Goal: Task Accomplishment & Management: Complete application form

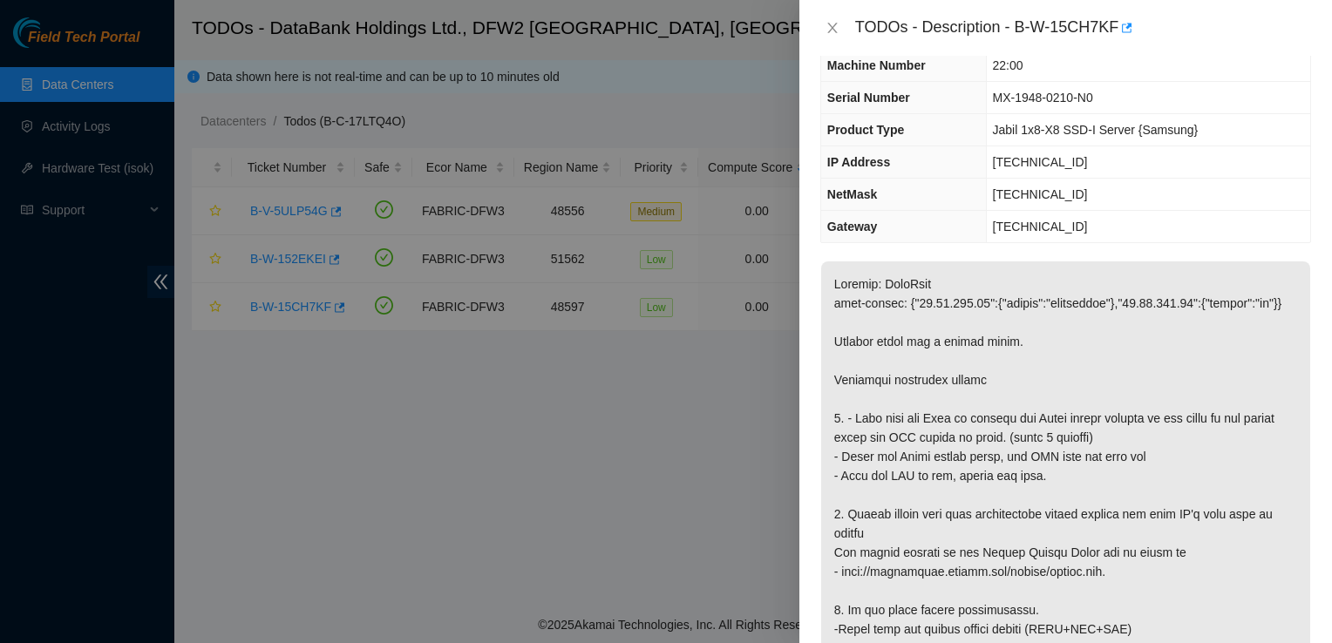
scroll to position [87, 0]
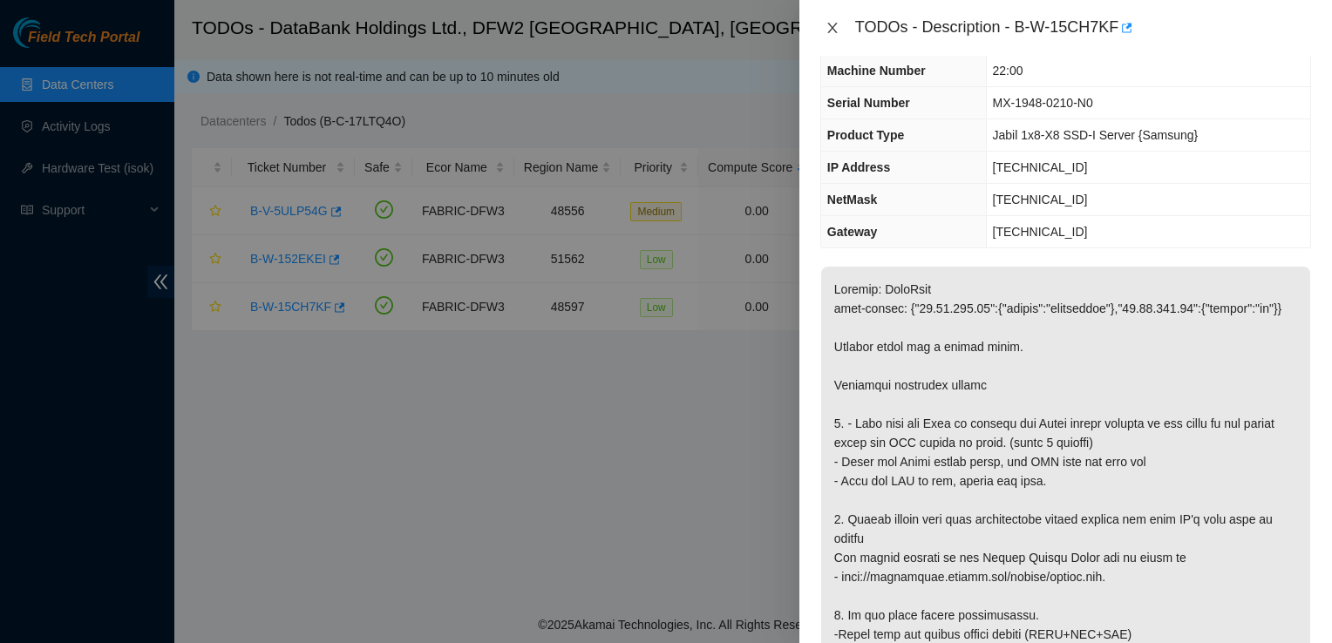
click at [830, 26] on icon "close" at bounding box center [832, 28] width 10 height 10
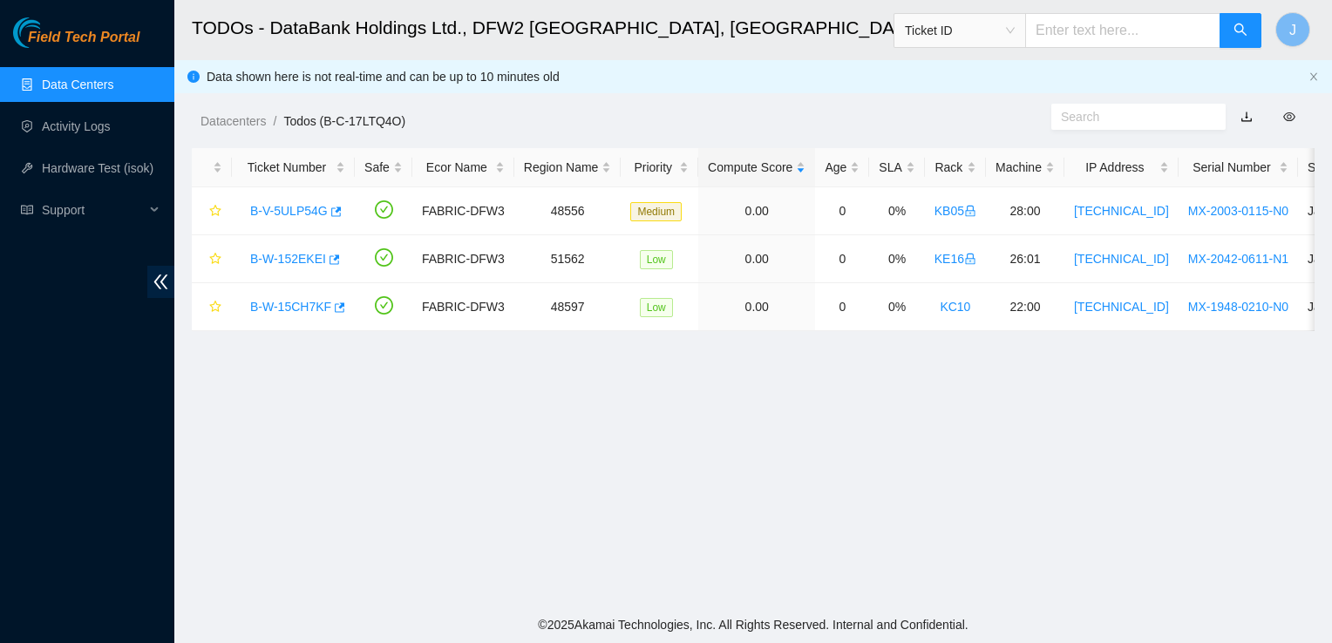
scroll to position [126, 0]
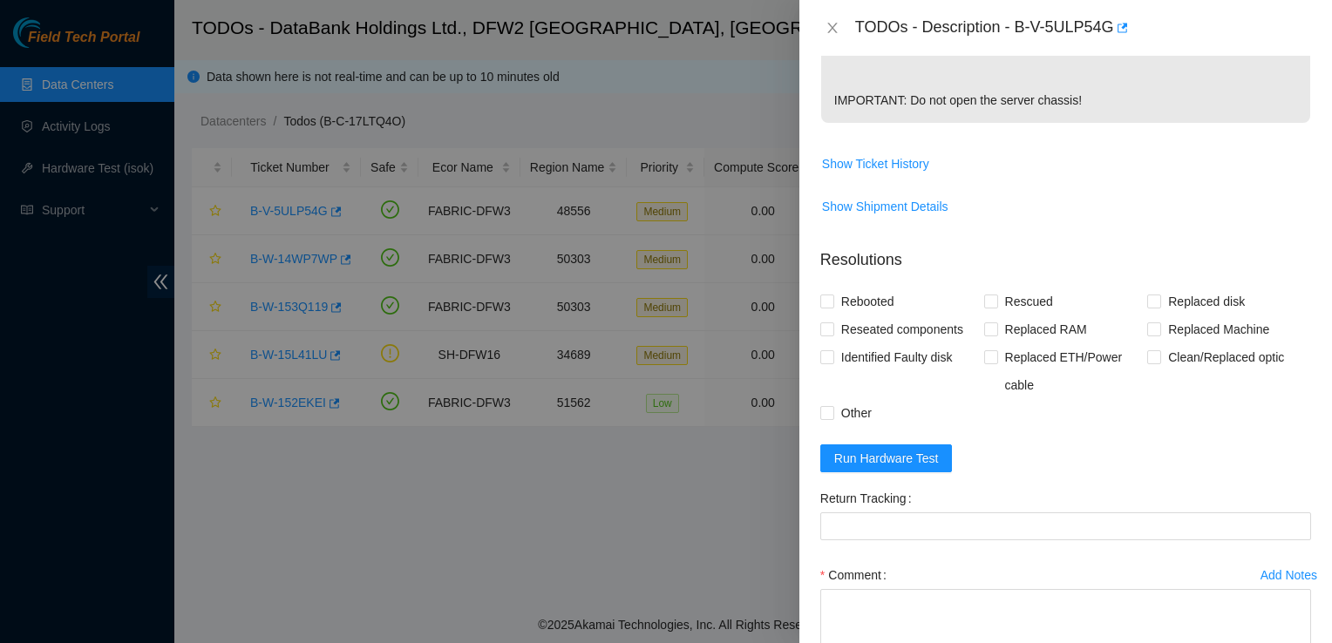
scroll to position [690, 0]
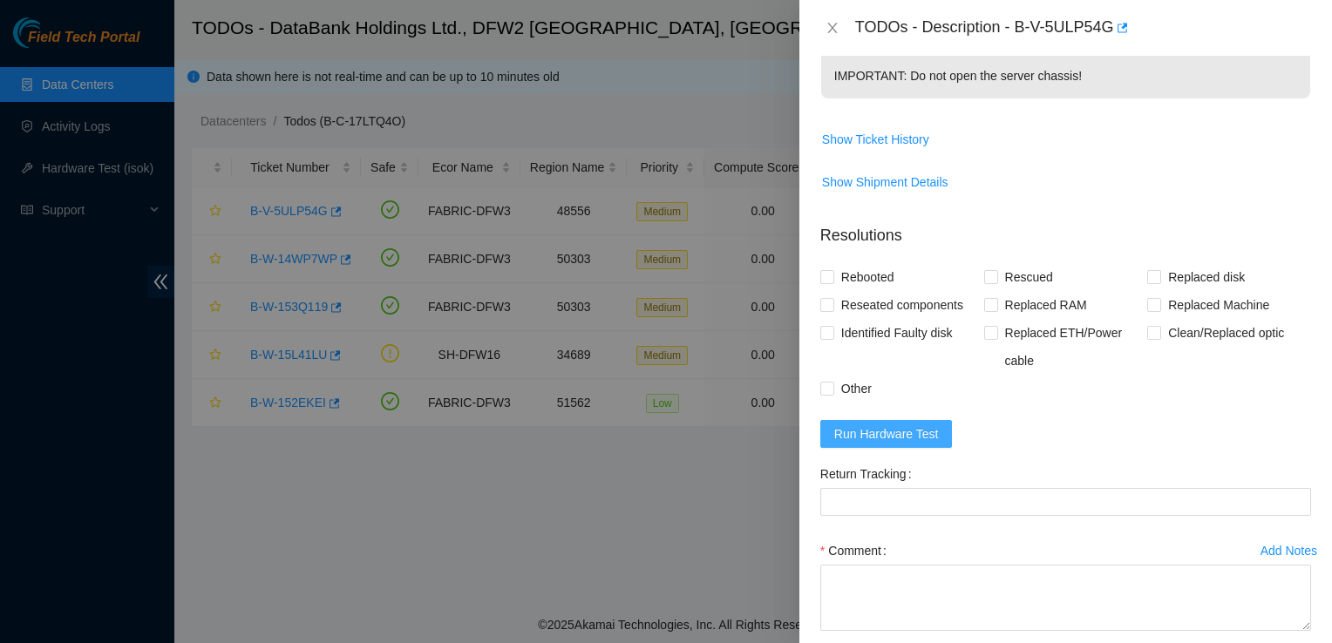
click at [915, 444] on span "Run Hardware Test" at bounding box center [886, 434] width 105 height 19
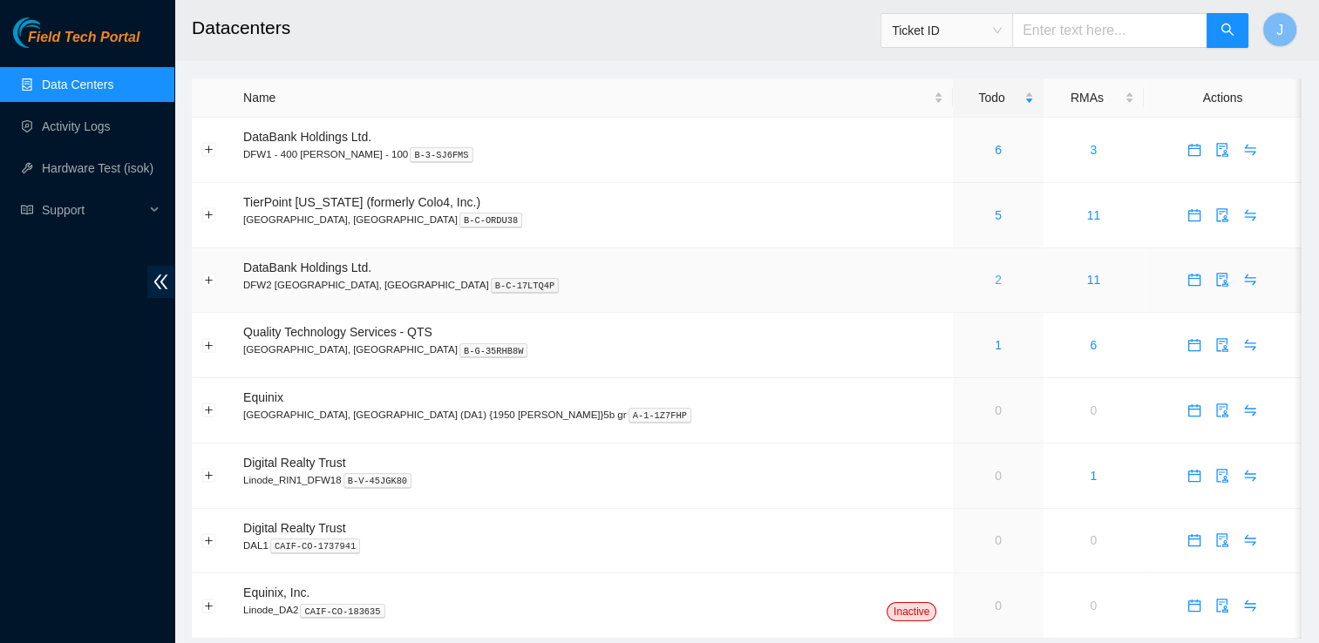
click at [995, 279] on link "2" at bounding box center [998, 280] width 7 height 14
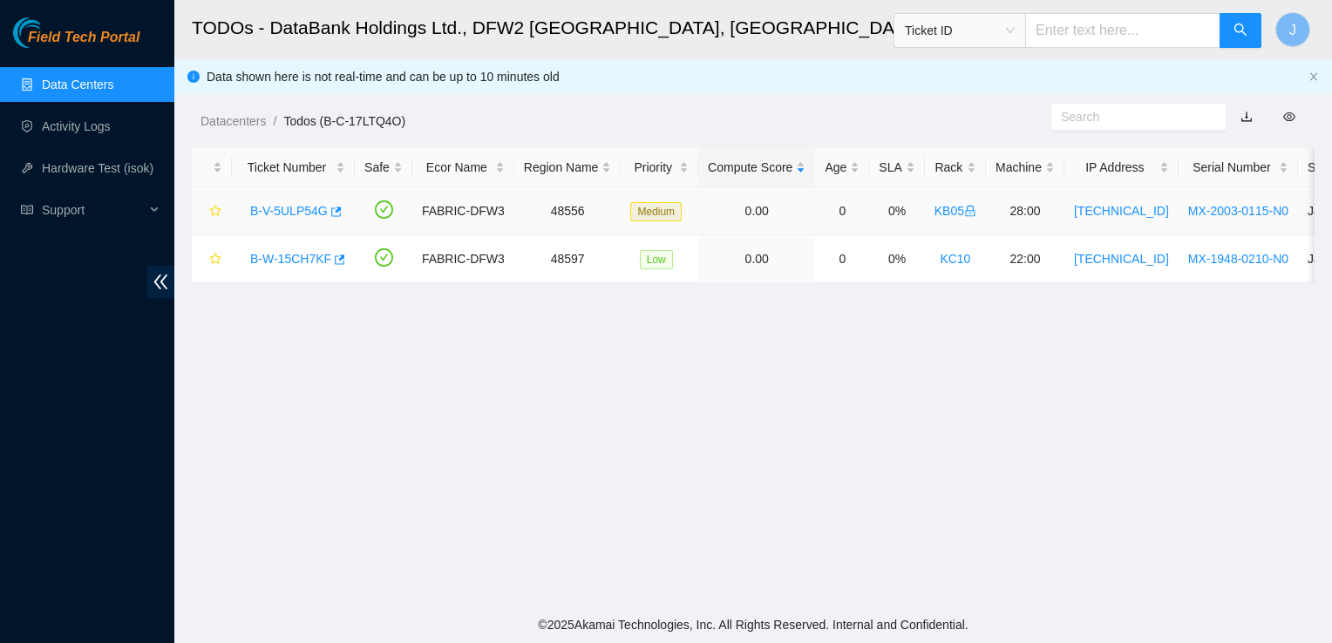
click at [304, 213] on link "B-V-5ULP54G" at bounding box center [289, 211] width 78 height 14
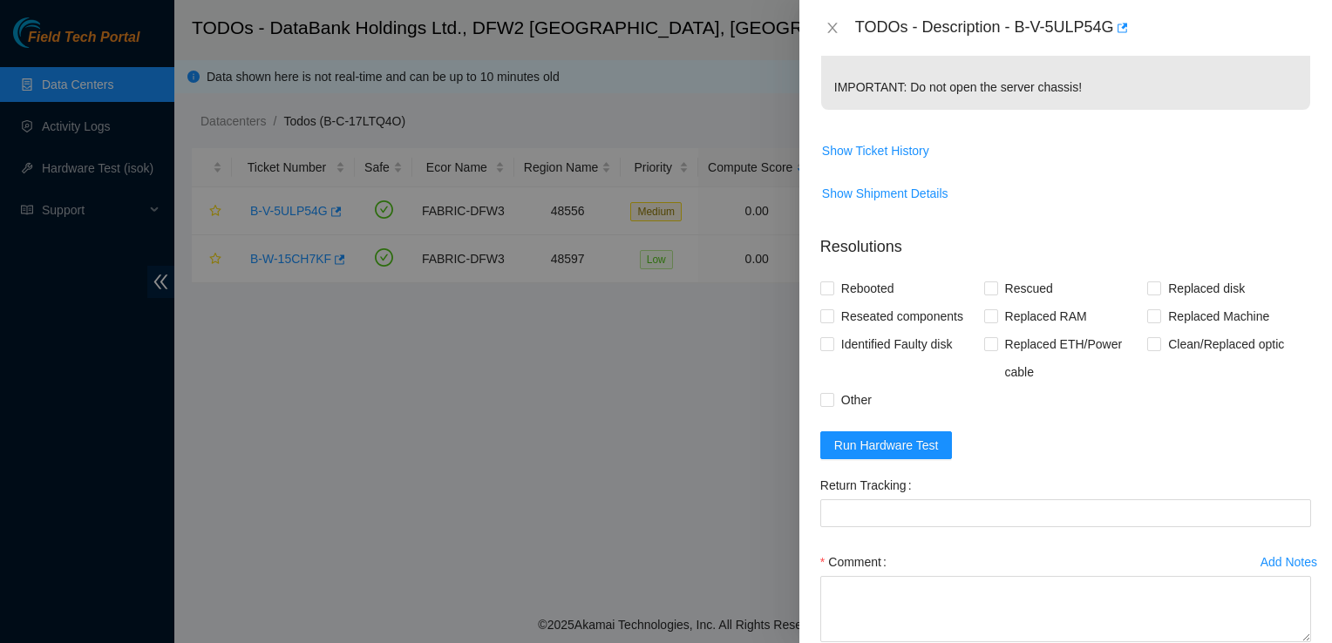
scroll to position [689, 0]
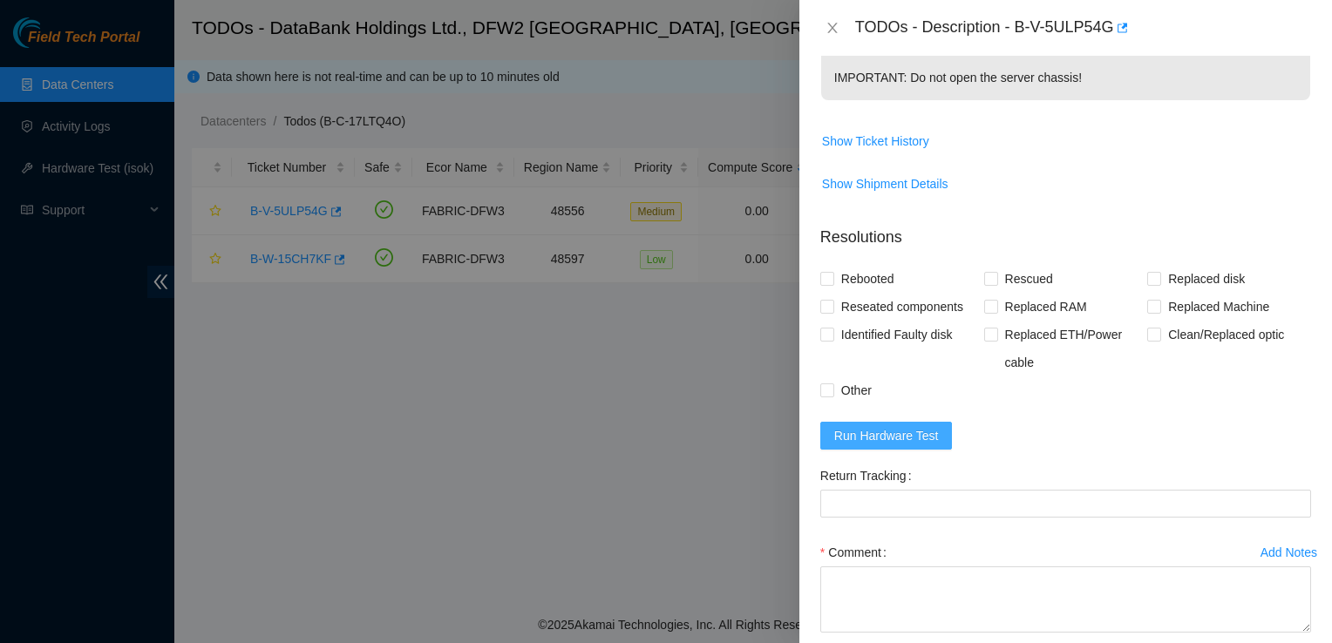
click at [928, 445] on span "Run Hardware Test" at bounding box center [886, 435] width 105 height 19
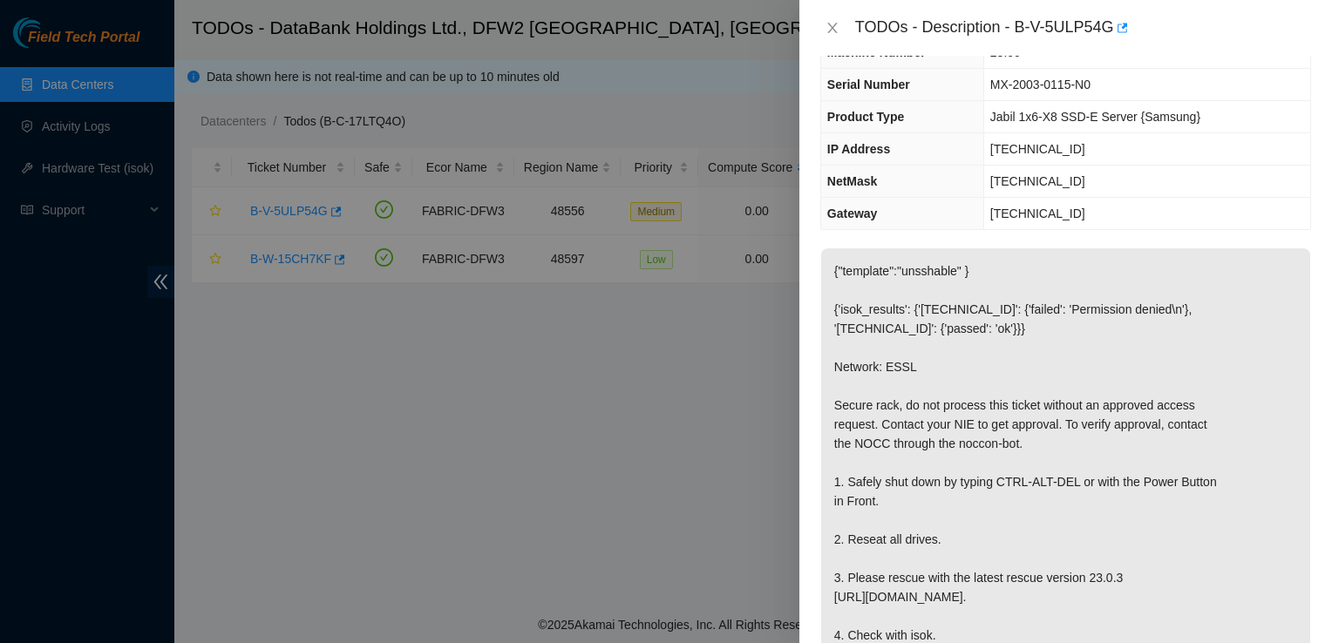
scroll to position [0, 0]
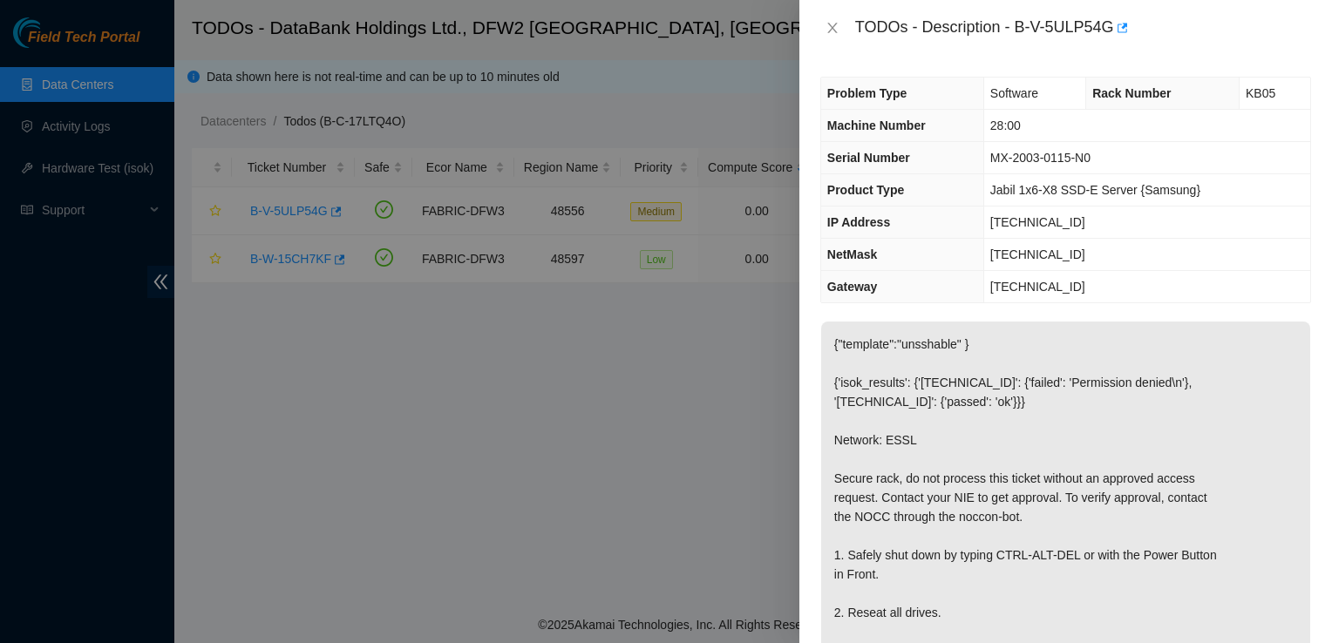
click at [1103, 154] on td "MX-2003-0115-N0" at bounding box center [1146, 158] width 327 height 32
drag, startPoint x: 1070, startPoint y: 221, endPoint x: 995, endPoint y: 223, distance: 75.0
click at [995, 223] on td "23.63.30.58" at bounding box center [1146, 223] width 327 height 32
copy span "23.63.30.58"
drag, startPoint x: 1089, startPoint y: 253, endPoint x: 990, endPoint y: 253, distance: 98.5
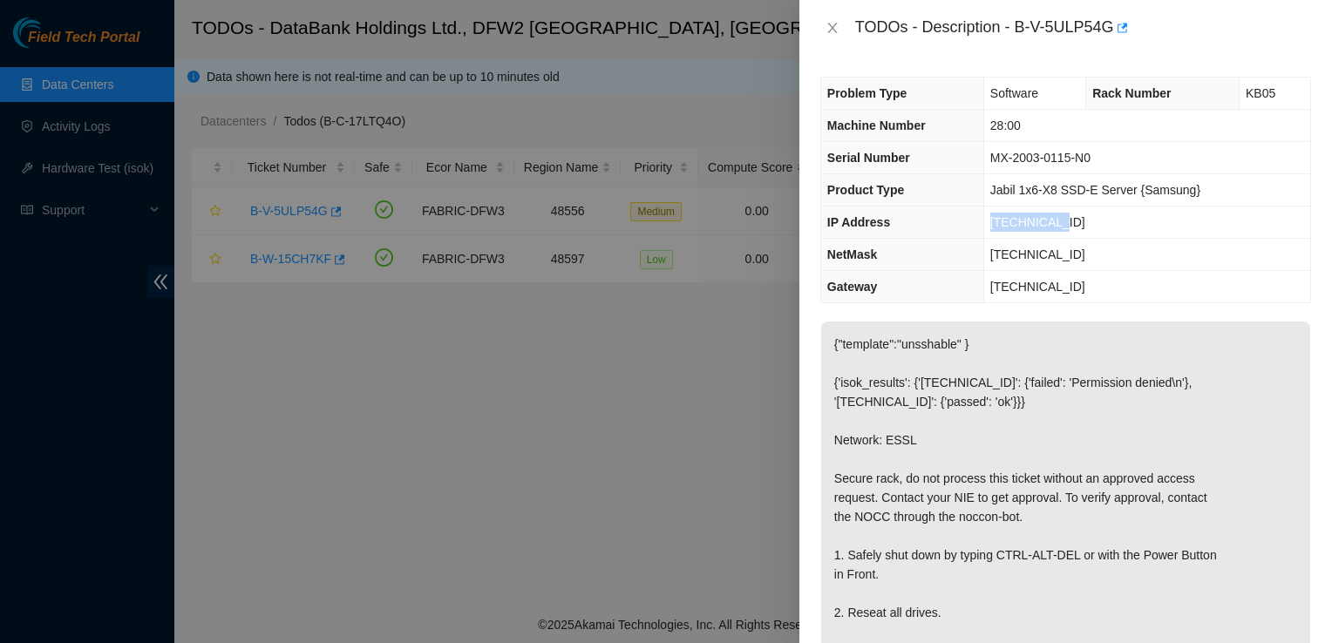
click at [990, 253] on td "[TECHNICAL_ID]" at bounding box center [1146, 255] width 327 height 32
copy span "[TECHNICAL_ID]"
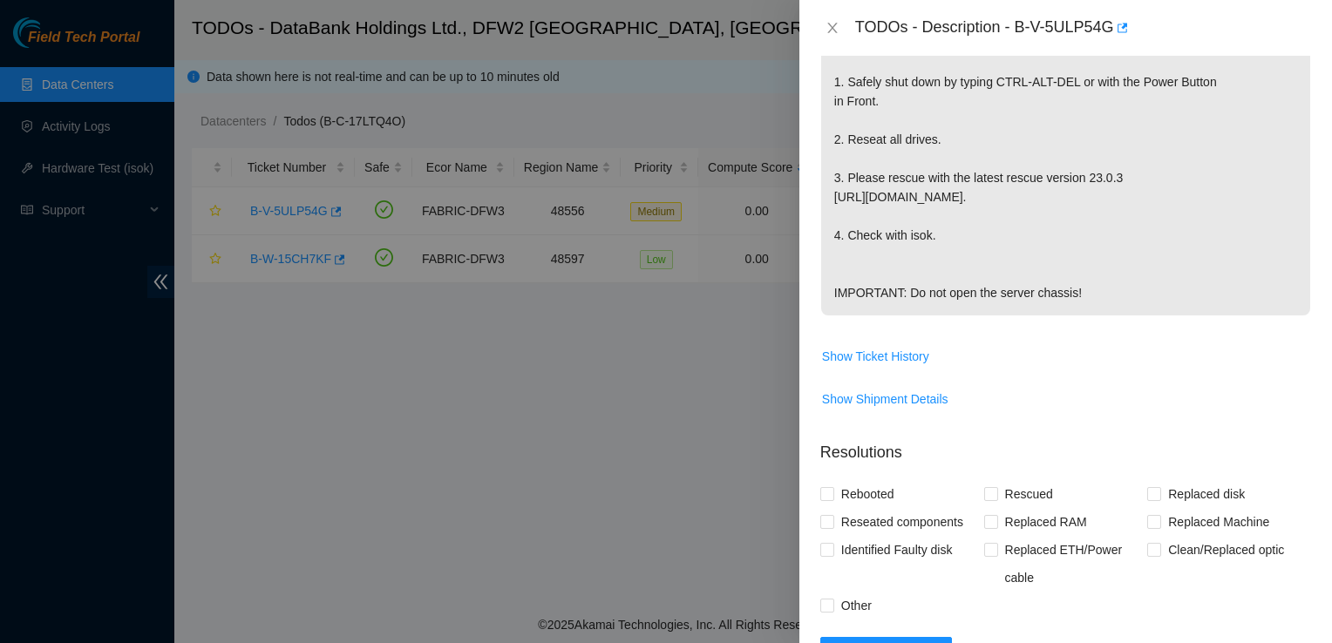
scroll to position [897, 0]
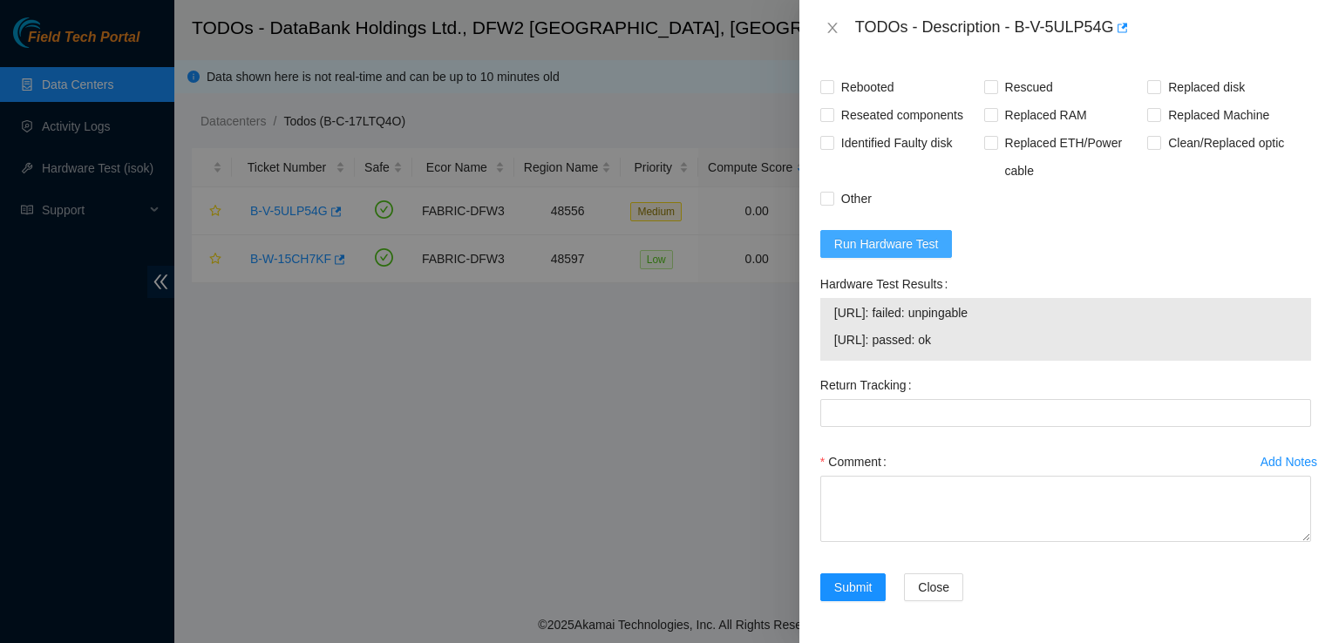
click at [917, 239] on span "Run Hardware Test" at bounding box center [886, 244] width 105 height 19
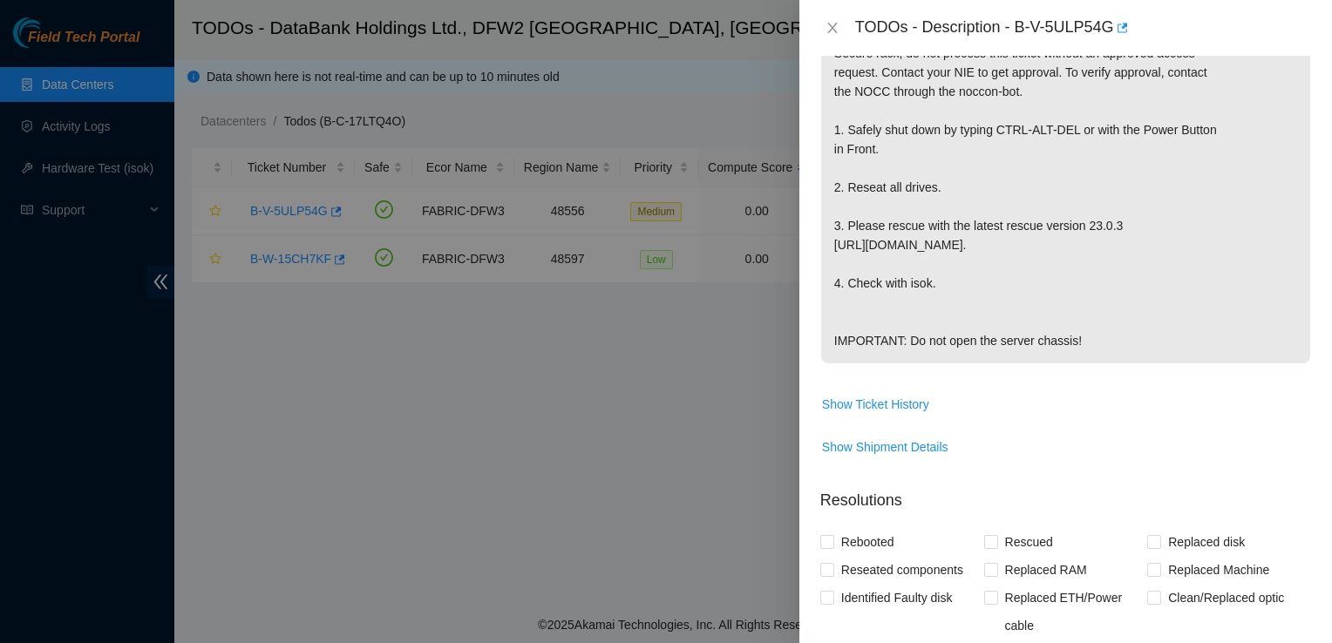
scroll to position [422, 0]
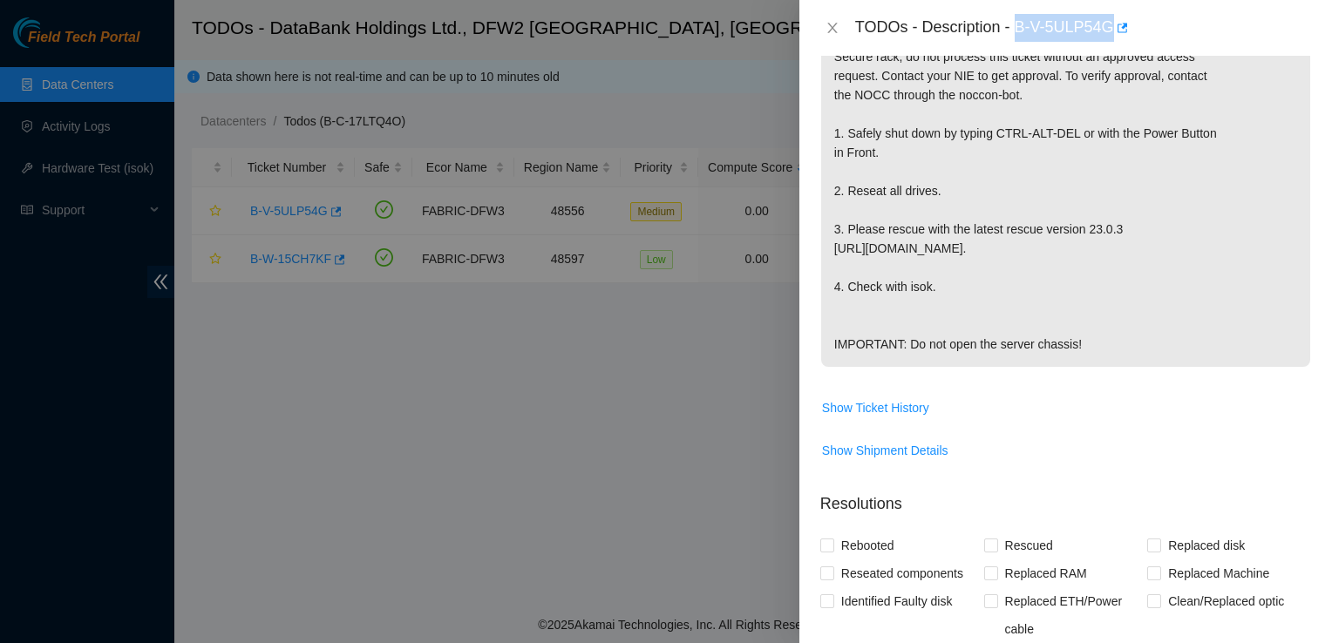
drag, startPoint x: 1016, startPoint y: 23, endPoint x: 1111, endPoint y: 32, distance: 94.6
click at [1111, 32] on div "TODOs - Description - B-V-5ULP54G" at bounding box center [1083, 28] width 456 height 28
copy div "B-V-5ULP54G"
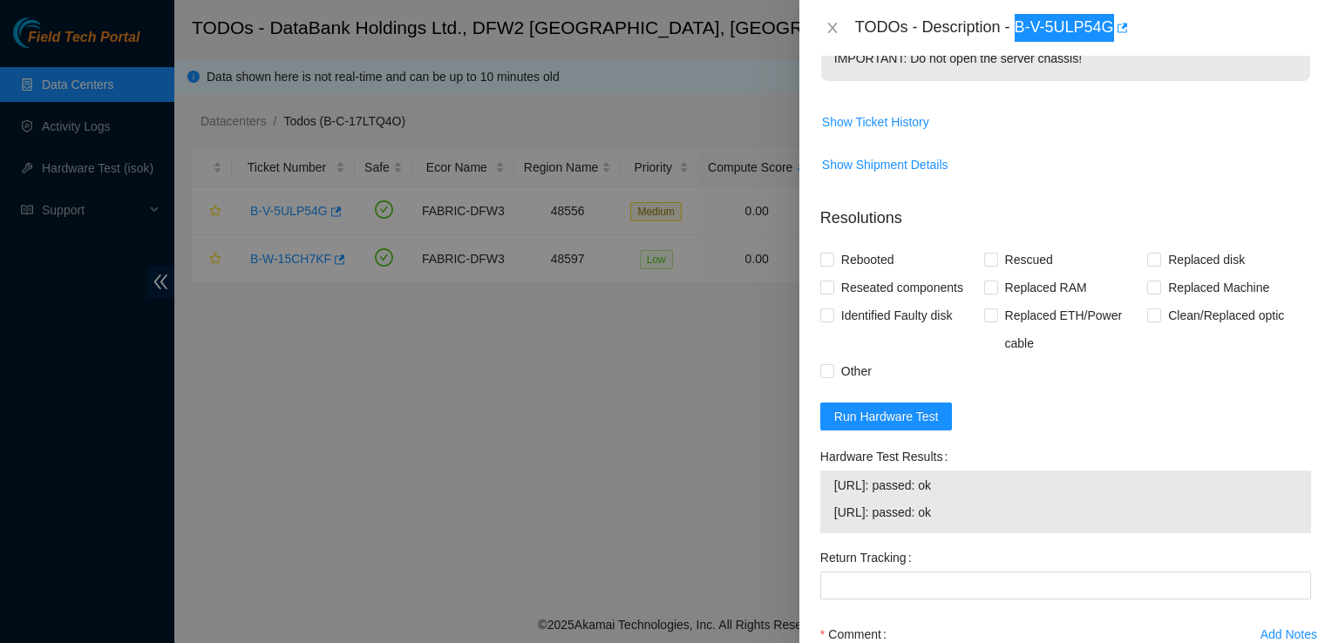
scroll to position [897, 0]
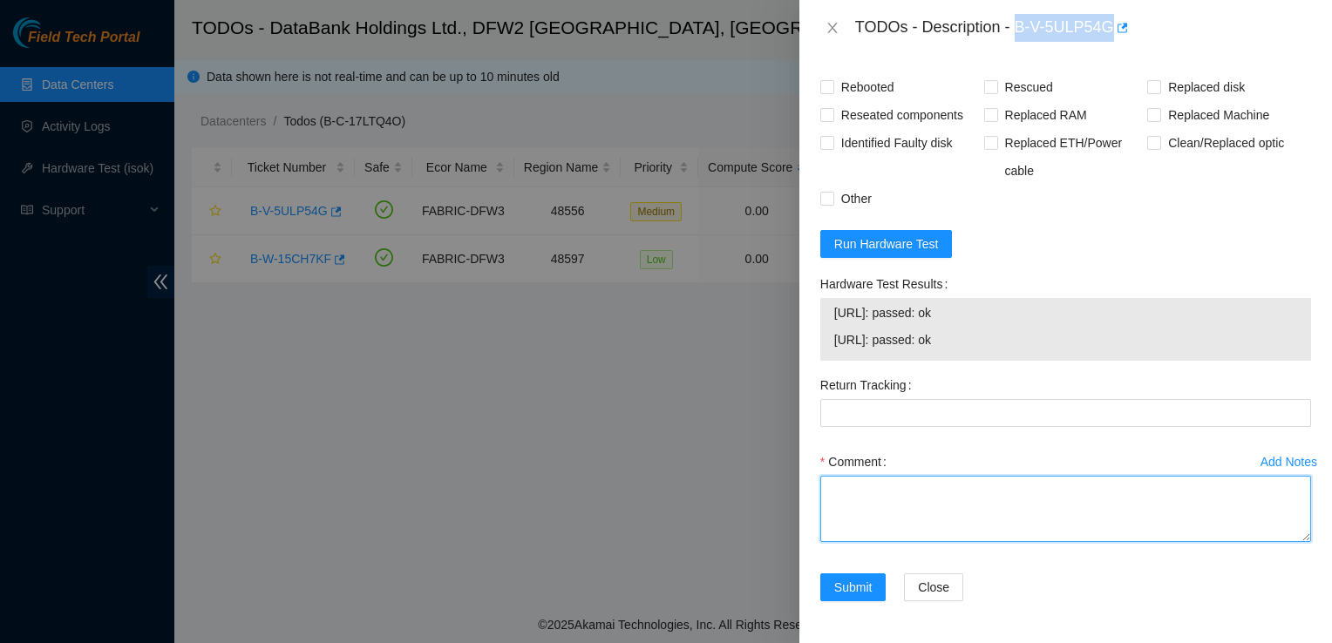
click at [873, 500] on textarea "Comment" at bounding box center [1065, 509] width 491 height 66
paste textarea "scheduled working window through portal, and messaged NOCC Bot to unlock rids, …"
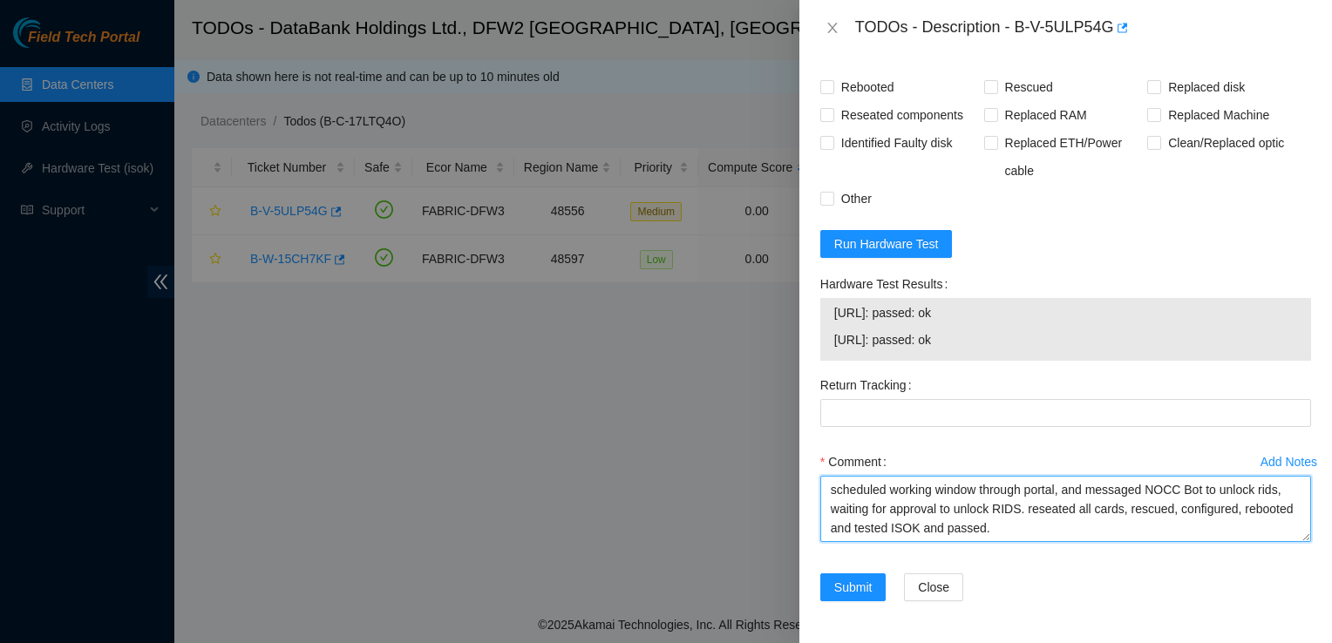
scroll to position [14, 0]
type textarea "scheduled working window through portal, and messaged NOCC Bot to unlock rids, …"
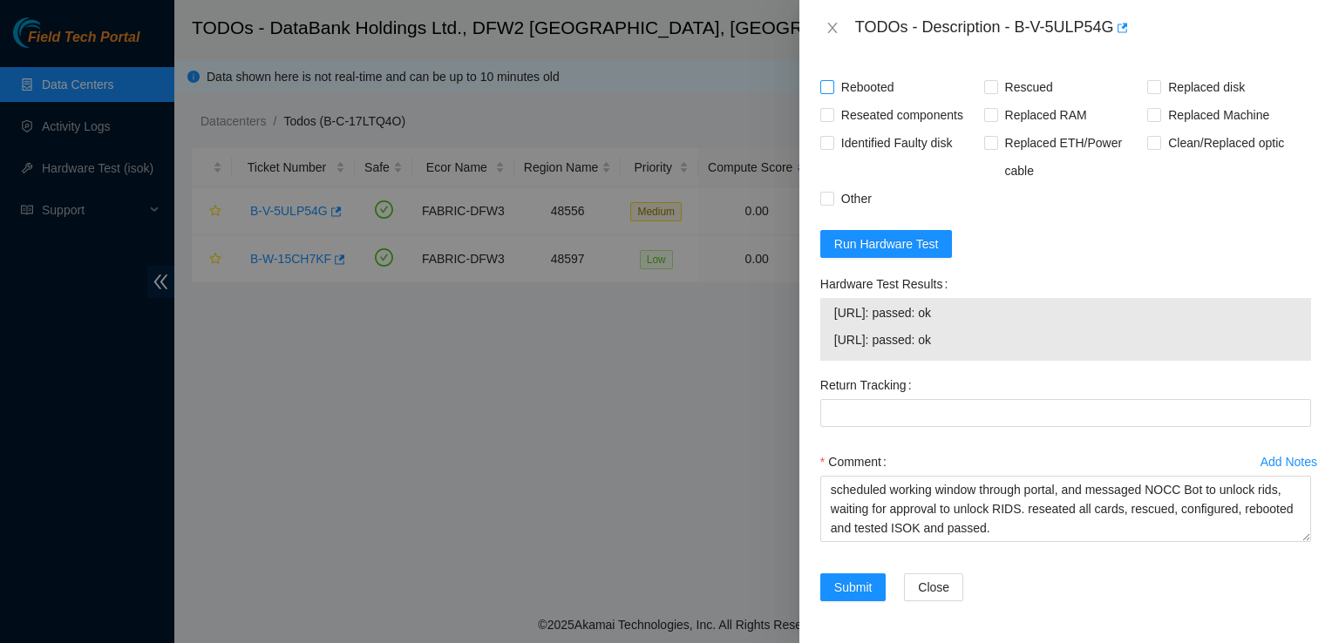
click at [844, 99] on span "Rebooted" at bounding box center [867, 87] width 67 height 28
click at [833, 92] on input "Rebooted" at bounding box center [826, 86] width 12 height 12
checkbox input "true"
click at [990, 89] on input "Rescued" at bounding box center [990, 86] width 12 height 12
checkbox input "true"
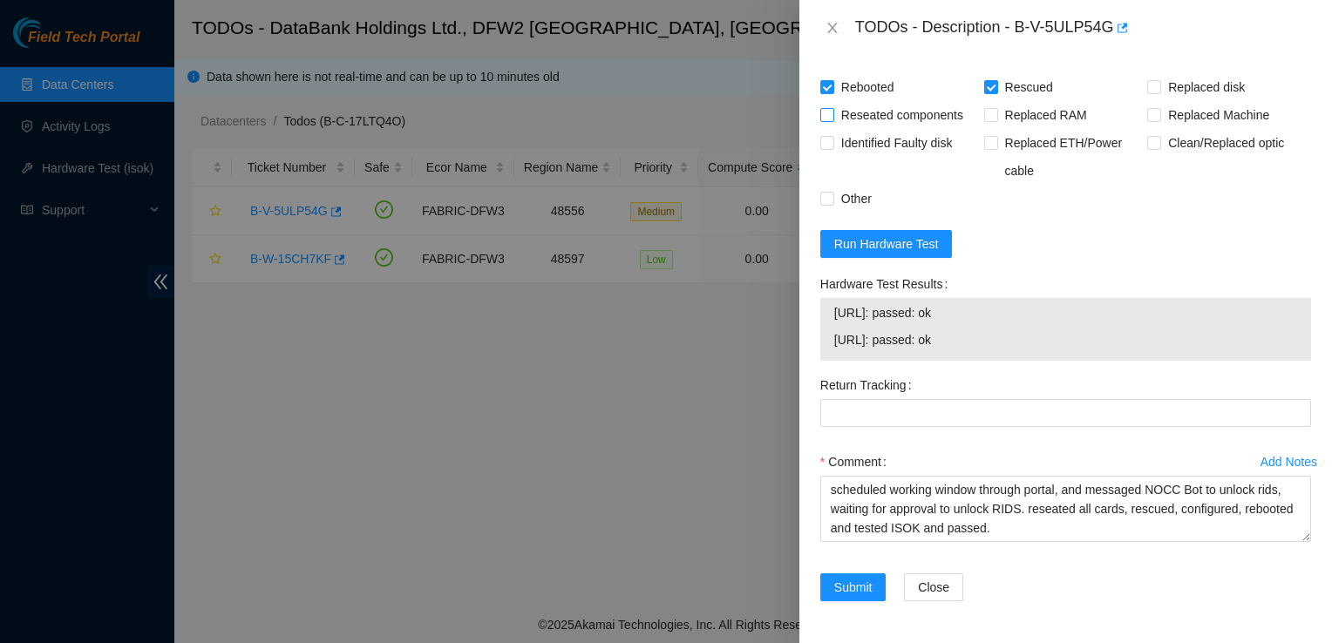
click at [886, 120] on span "Reseated components" at bounding box center [902, 115] width 136 height 28
click at [833, 120] on input "Reseated components" at bounding box center [826, 114] width 12 height 12
checkbox input "true"
click at [872, 600] on button "Submit" at bounding box center [853, 588] width 66 height 28
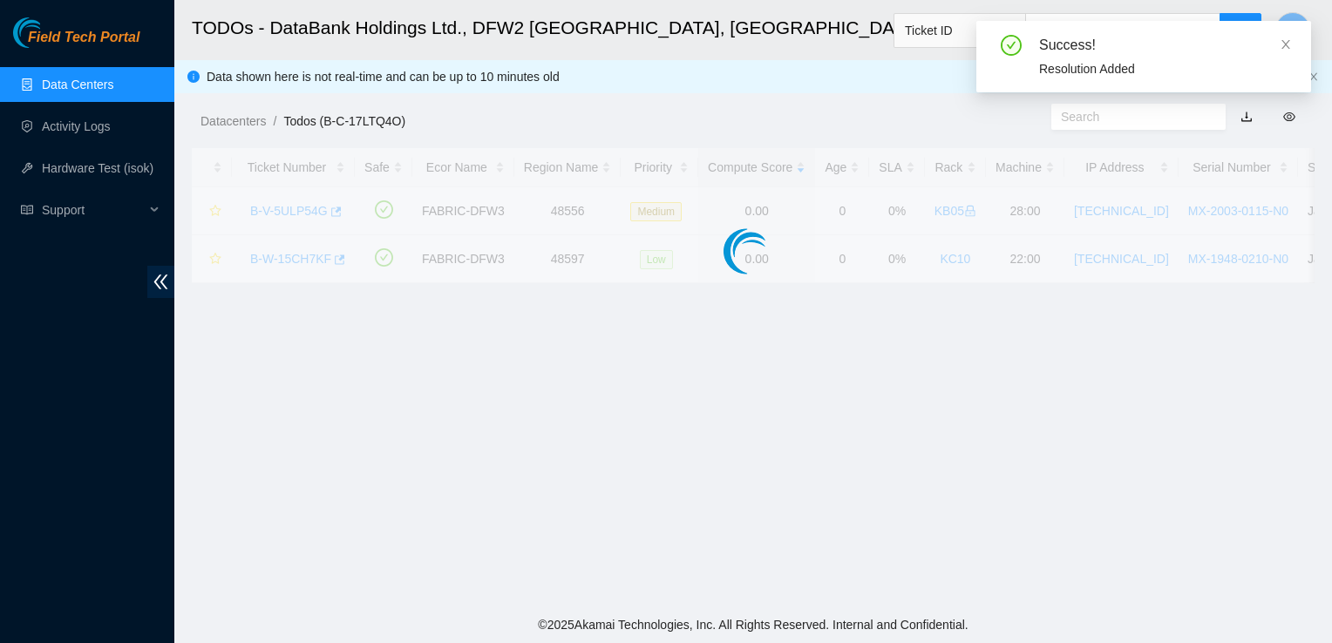
scroll to position [213, 0]
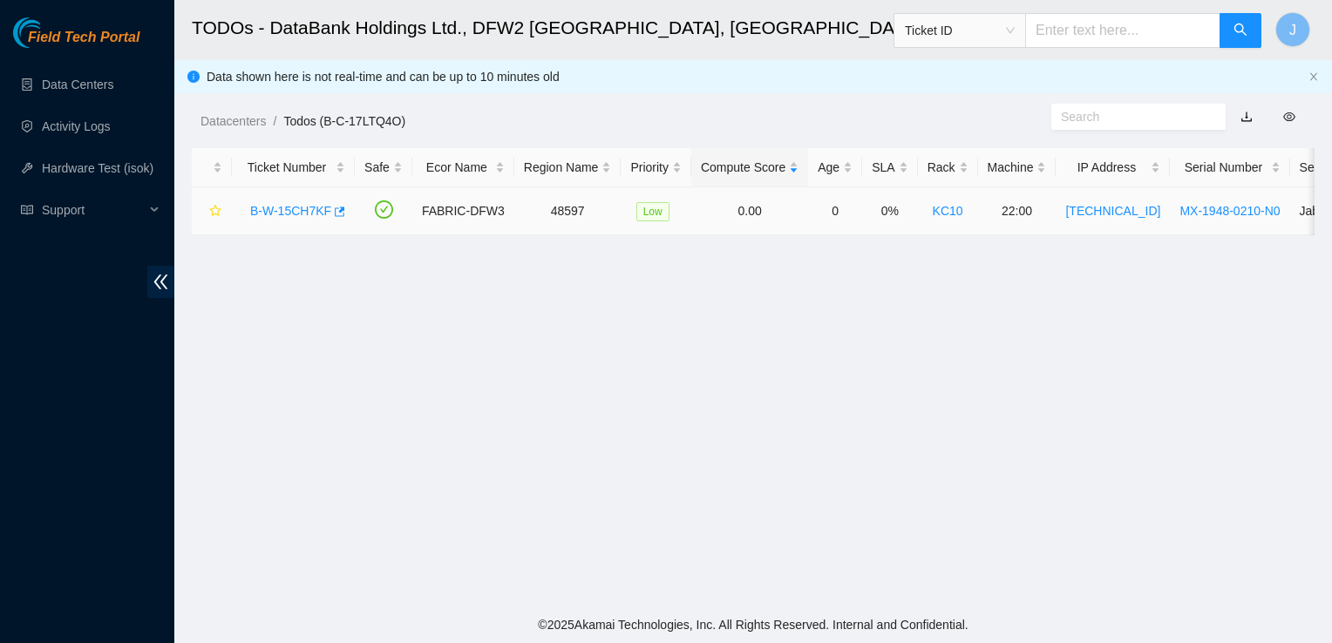
click at [311, 212] on link "B-W-15CH7KF" at bounding box center [290, 211] width 81 height 14
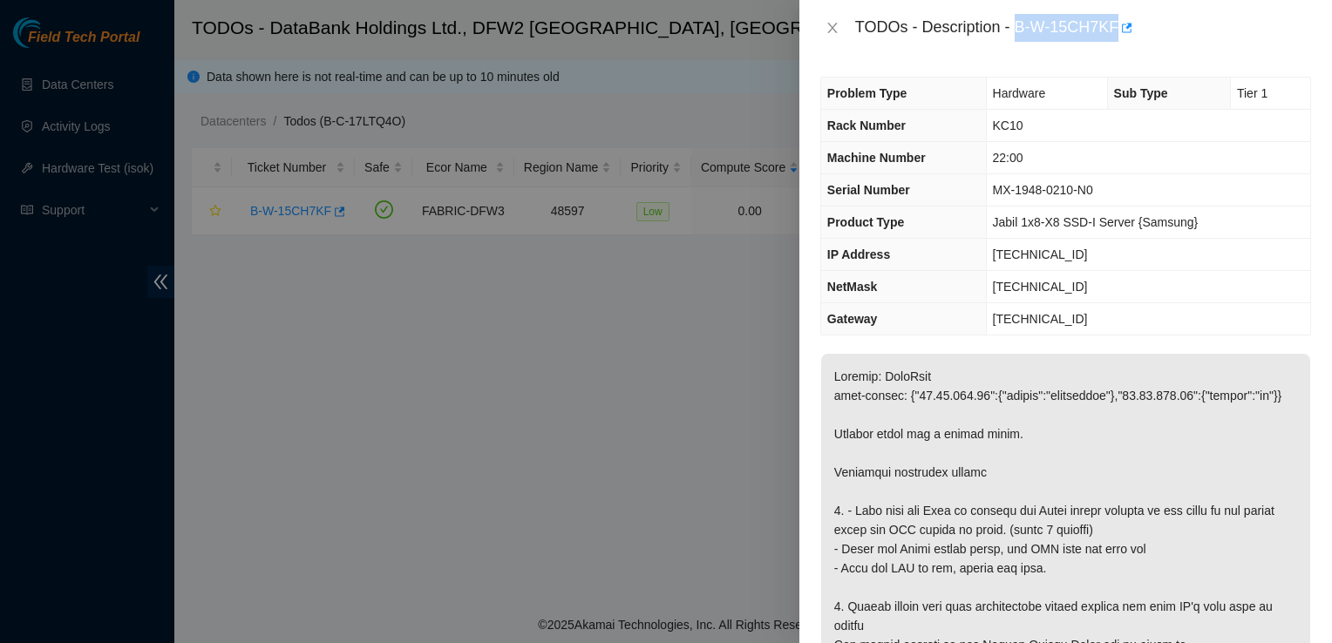
drag, startPoint x: 1016, startPoint y: 33, endPoint x: 1117, endPoint y: 40, distance: 100.5
click at [1117, 40] on div "TODOs - Description - B-W-15CH7KF" at bounding box center [1083, 28] width 456 height 28
copy div "B-W-15CH7KF"
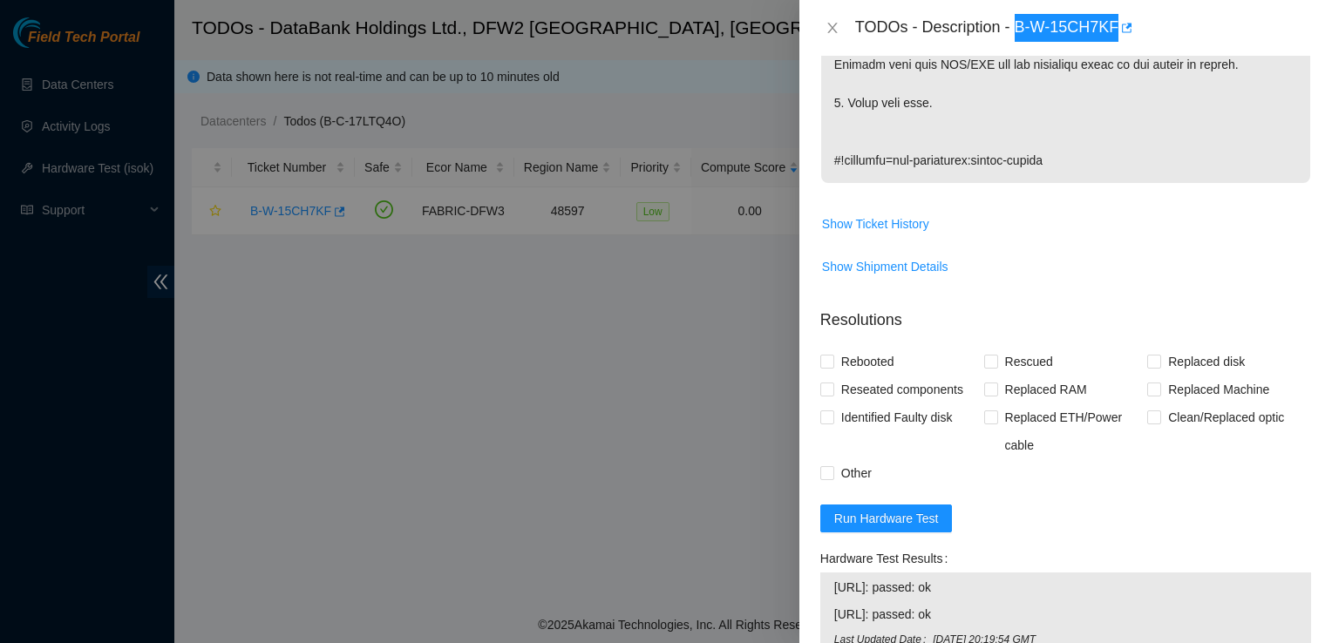
scroll to position [913, 0]
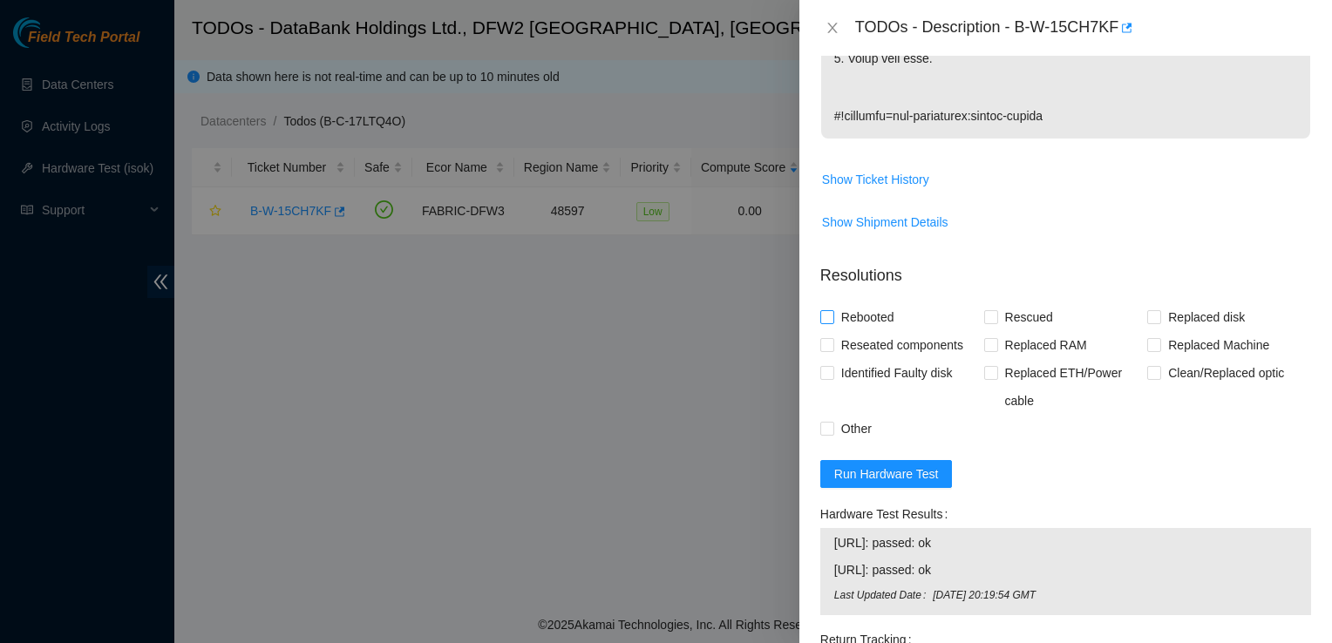
click at [866, 303] on span "Rebooted" at bounding box center [867, 317] width 67 height 28
click at [833, 310] on input "Rebooted" at bounding box center [826, 316] width 12 height 12
checkbox input "true"
click at [989, 310] on span at bounding box center [991, 317] width 14 height 14
click at [989, 310] on input "Rescued" at bounding box center [990, 316] width 12 height 12
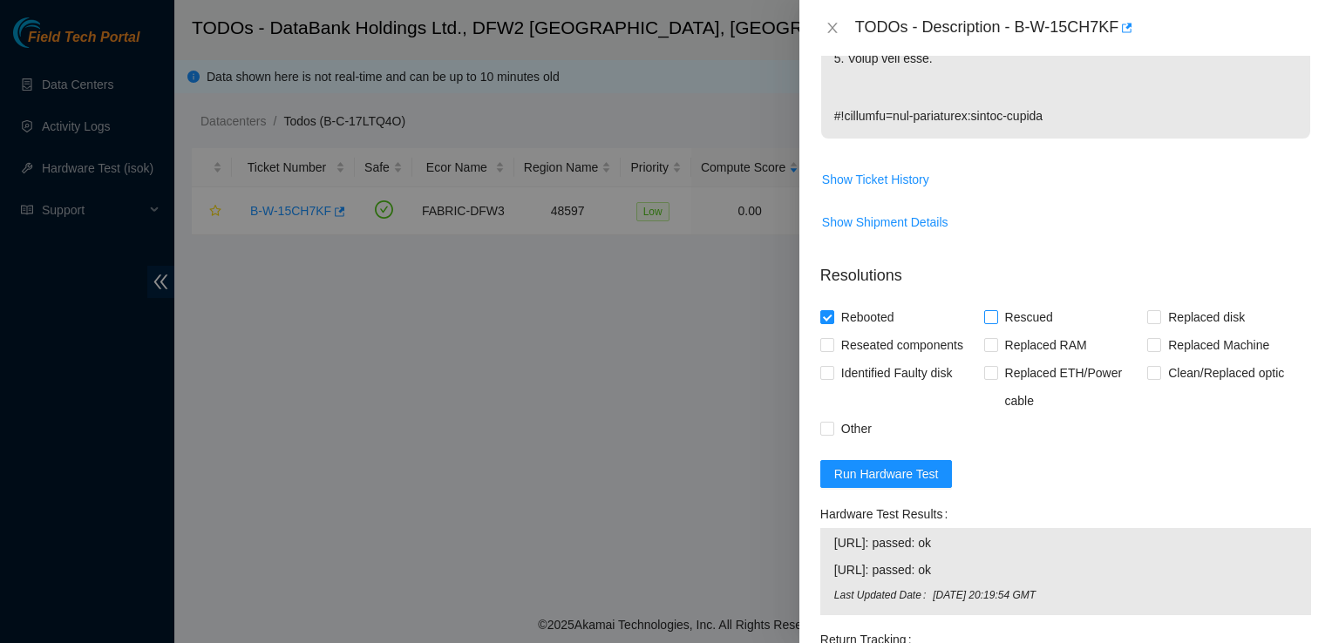
checkbox input "true"
click at [858, 331] on span "Reseated components" at bounding box center [902, 345] width 136 height 28
click at [833, 338] on input "Reseated components" at bounding box center [826, 344] width 12 height 12
checkbox input "true"
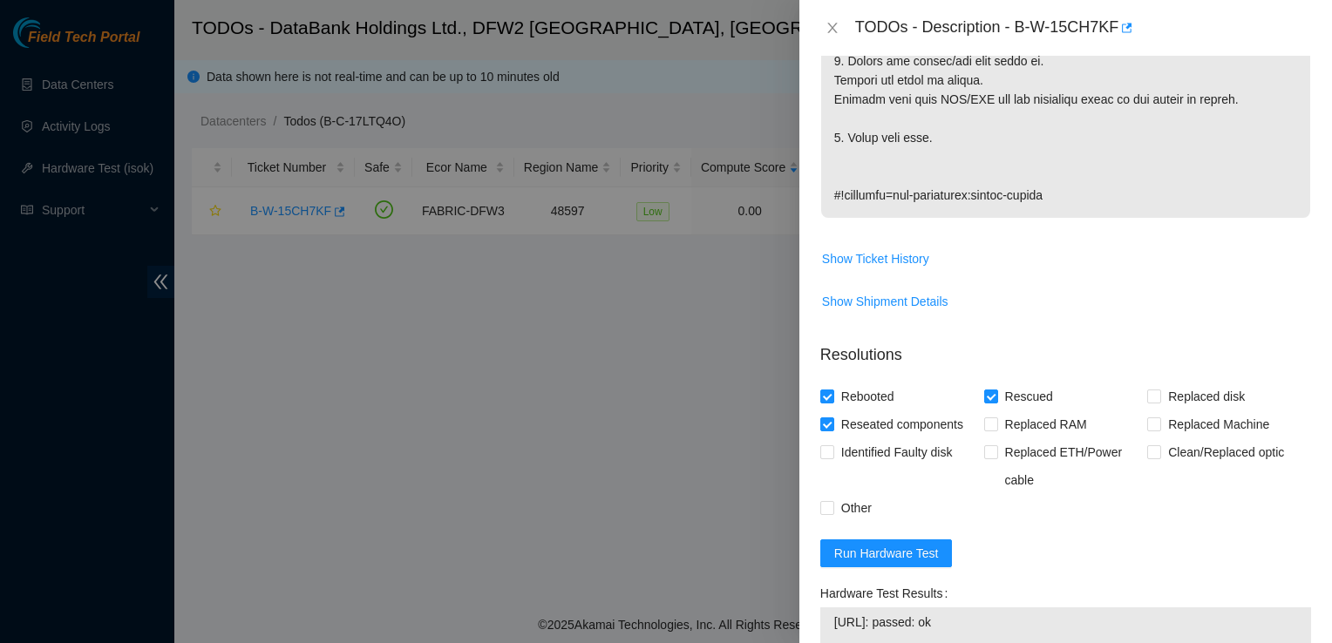
scroll to position [962, 0]
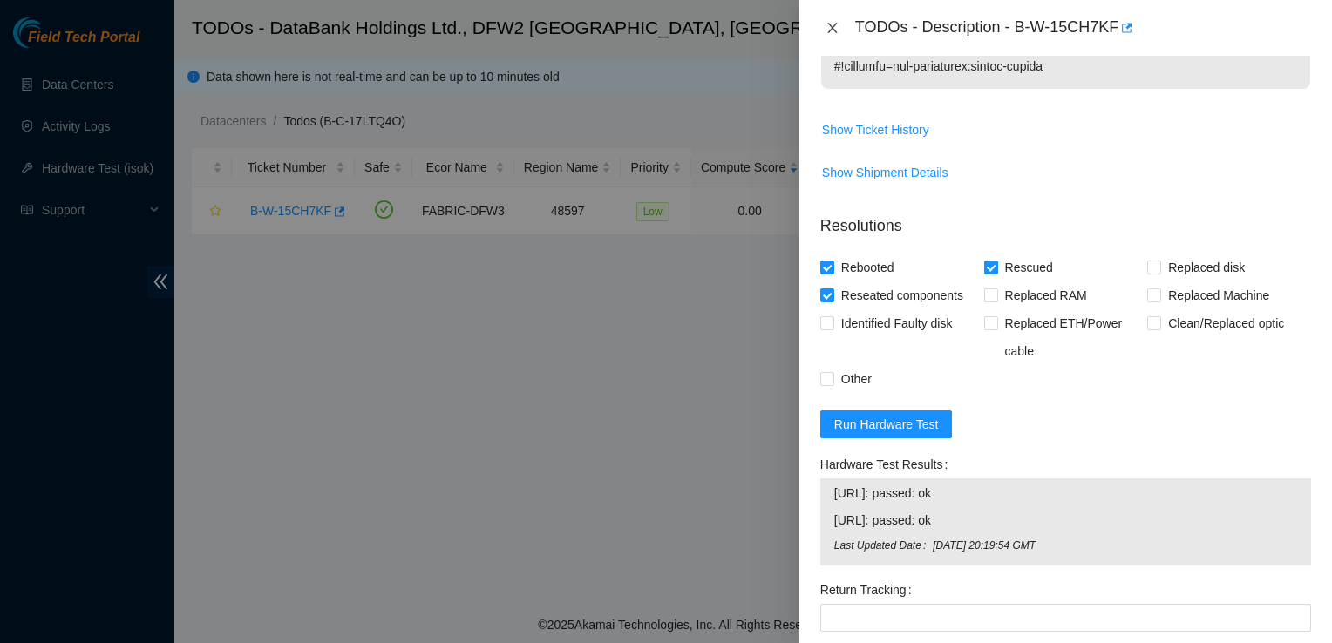
click at [839, 21] on icon "close" at bounding box center [833, 28] width 14 height 14
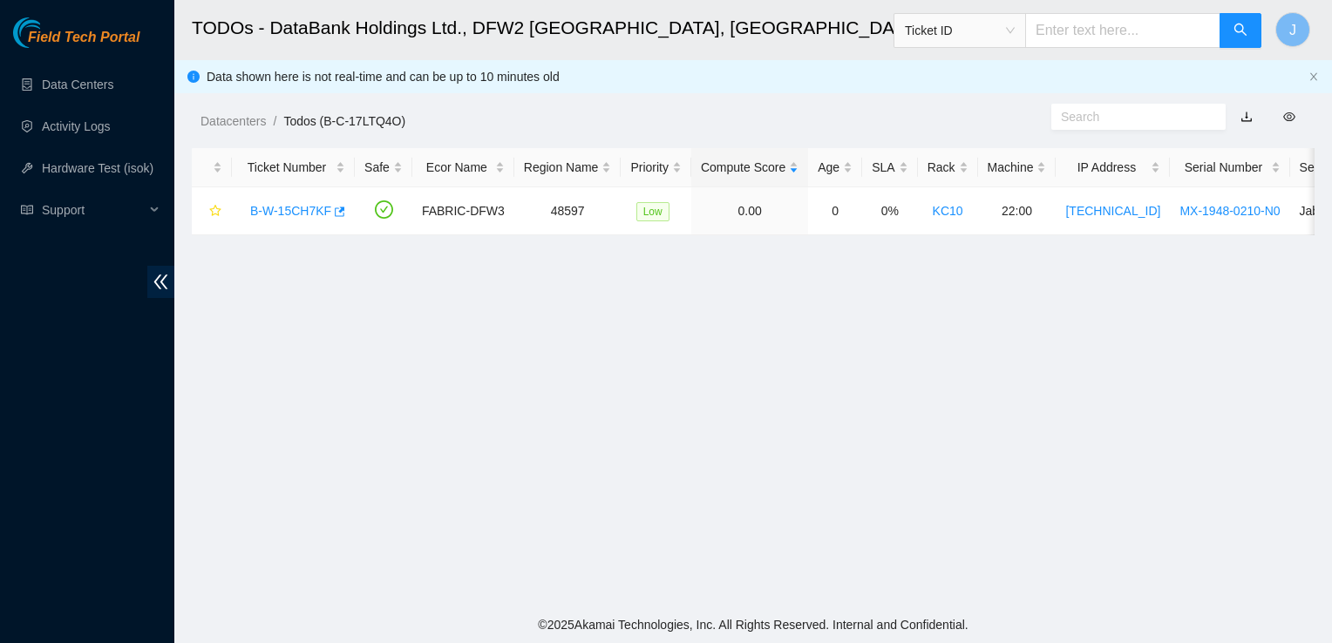
scroll to position [506, 0]
click at [312, 206] on link "B-W-15CH7KF" at bounding box center [290, 211] width 81 height 14
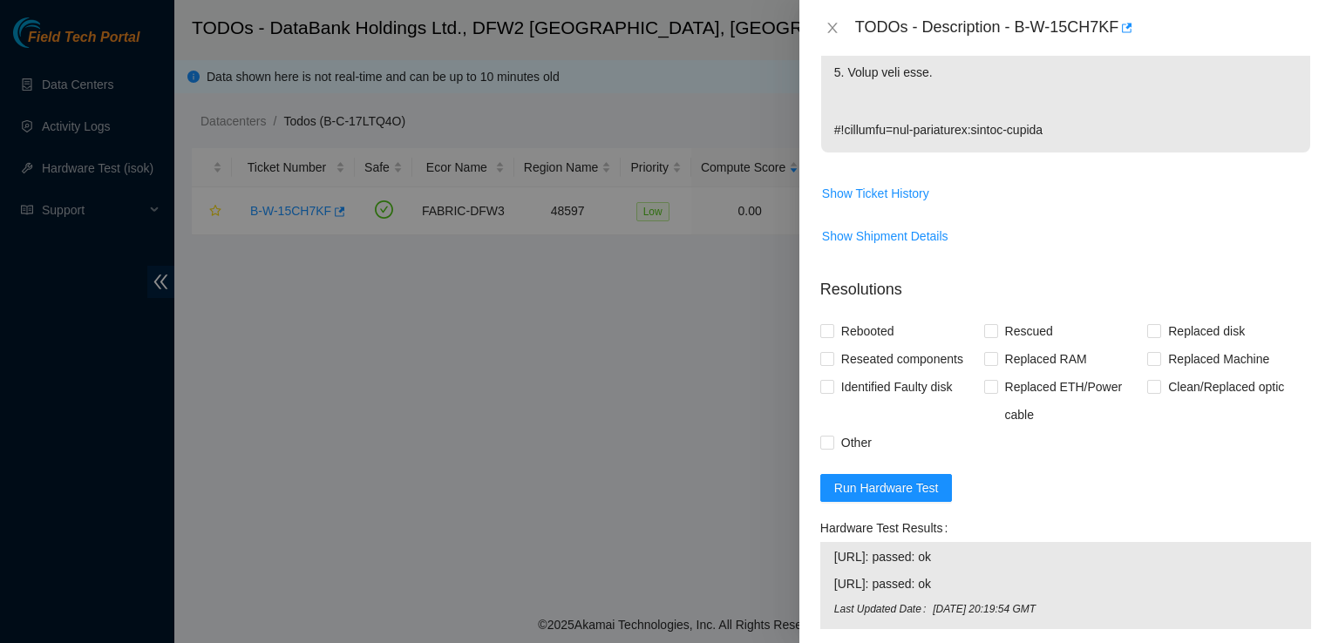
scroll to position [1030, 0]
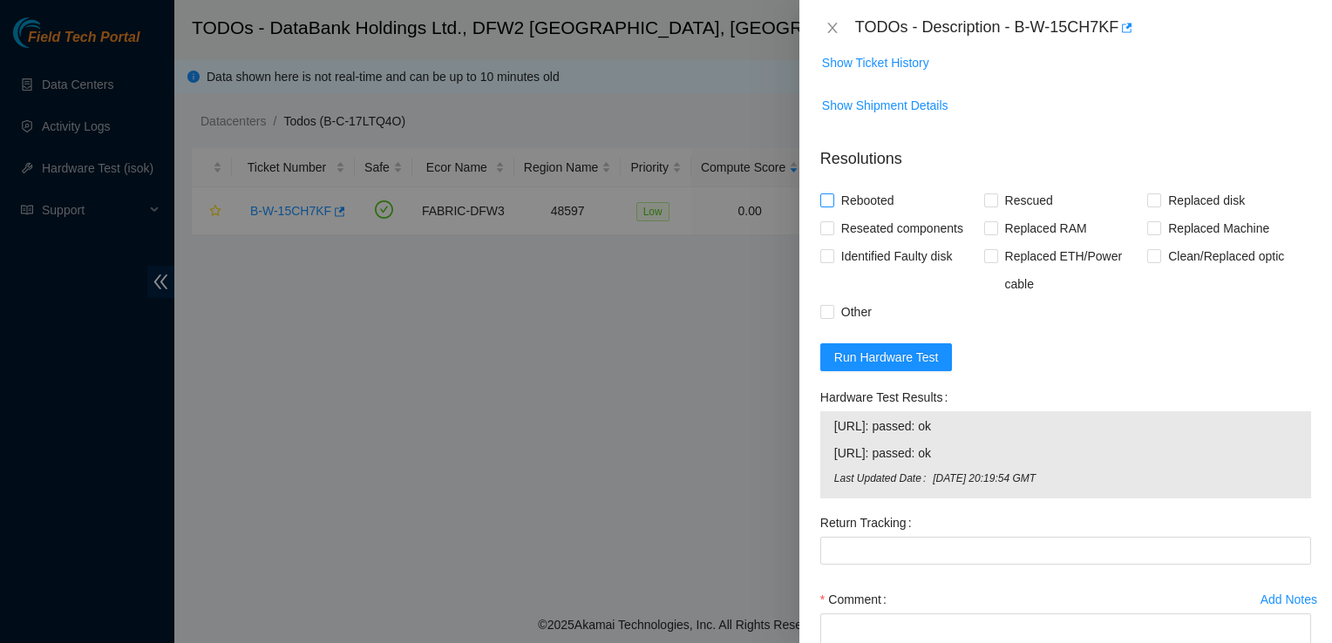
click at [865, 187] on span "Rebooted" at bounding box center [867, 201] width 67 height 28
click at [833, 194] on input "Rebooted" at bounding box center [826, 200] width 12 height 12
checkbox input "true"
click at [1022, 187] on span "Rescued" at bounding box center [1029, 201] width 62 height 28
click at [996, 194] on input "Rescued" at bounding box center [990, 200] width 12 height 12
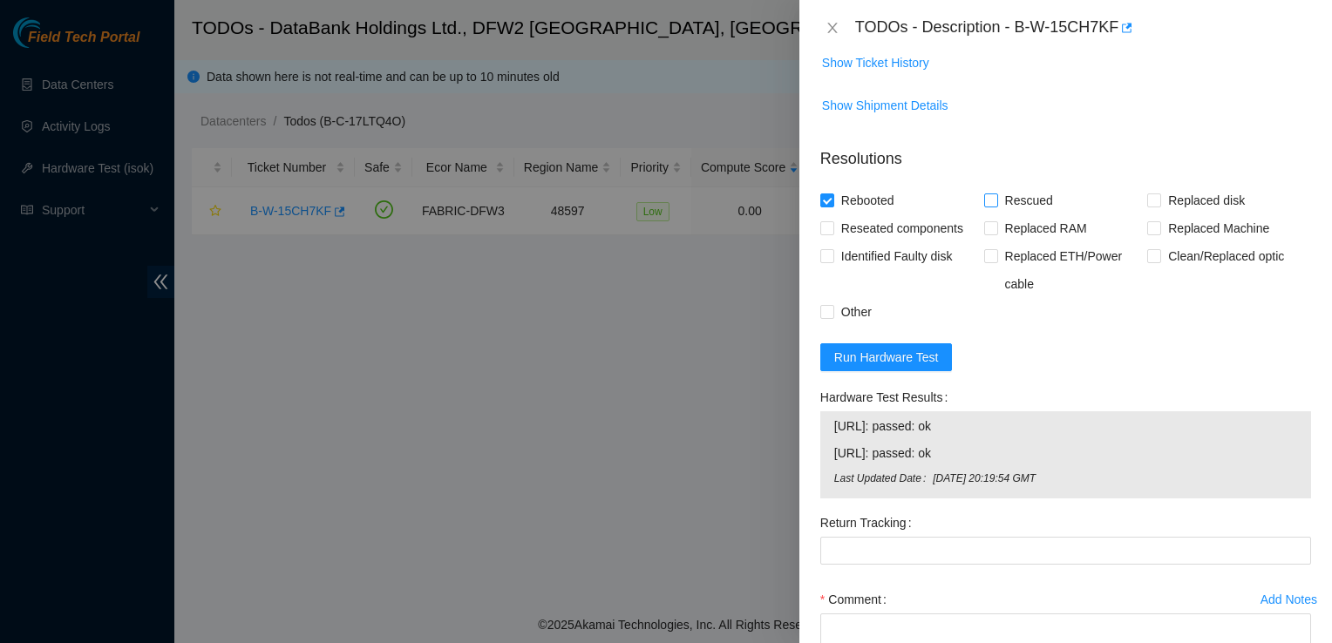
checkbox input "true"
click at [895, 214] on span "Reseated components" at bounding box center [902, 228] width 136 height 28
click at [833, 221] on input "Reseated components" at bounding box center [826, 227] width 12 height 12
checkbox input "true"
click at [880, 617] on textarea "Comment" at bounding box center [1065, 647] width 491 height 66
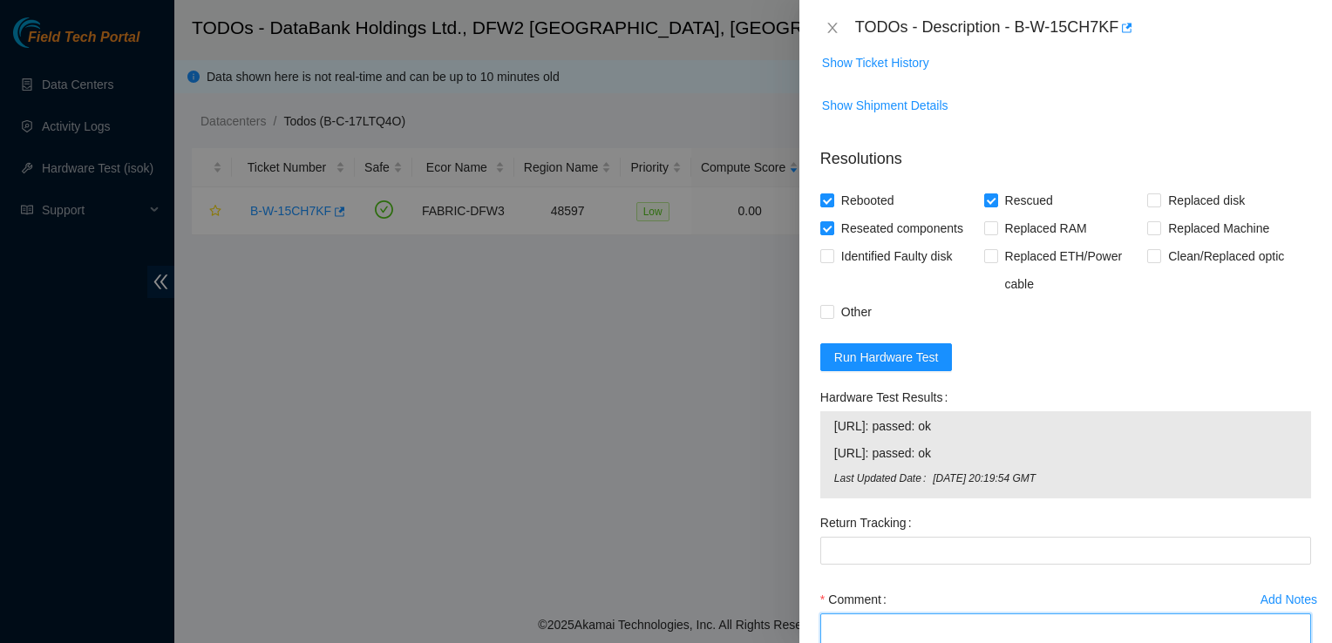
paste textarea "Rescued each individual drive and located bad disk. Bad disk: S/N: S45NNAOMA326…"
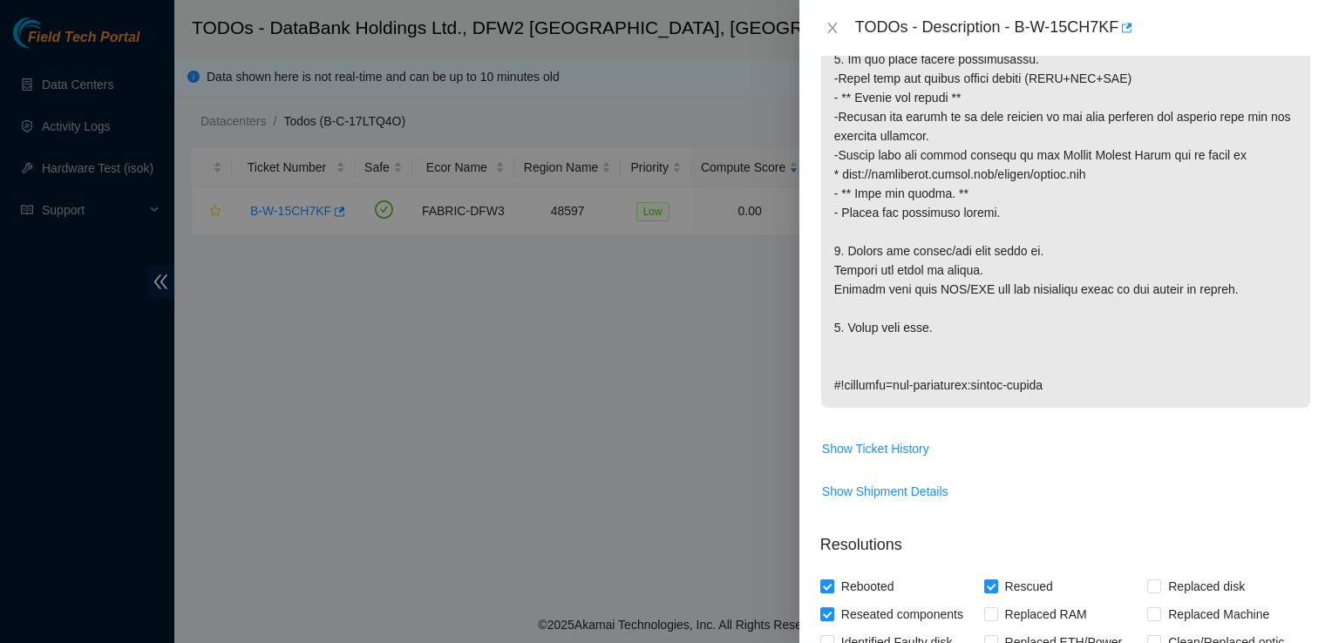
scroll to position [1145, 0]
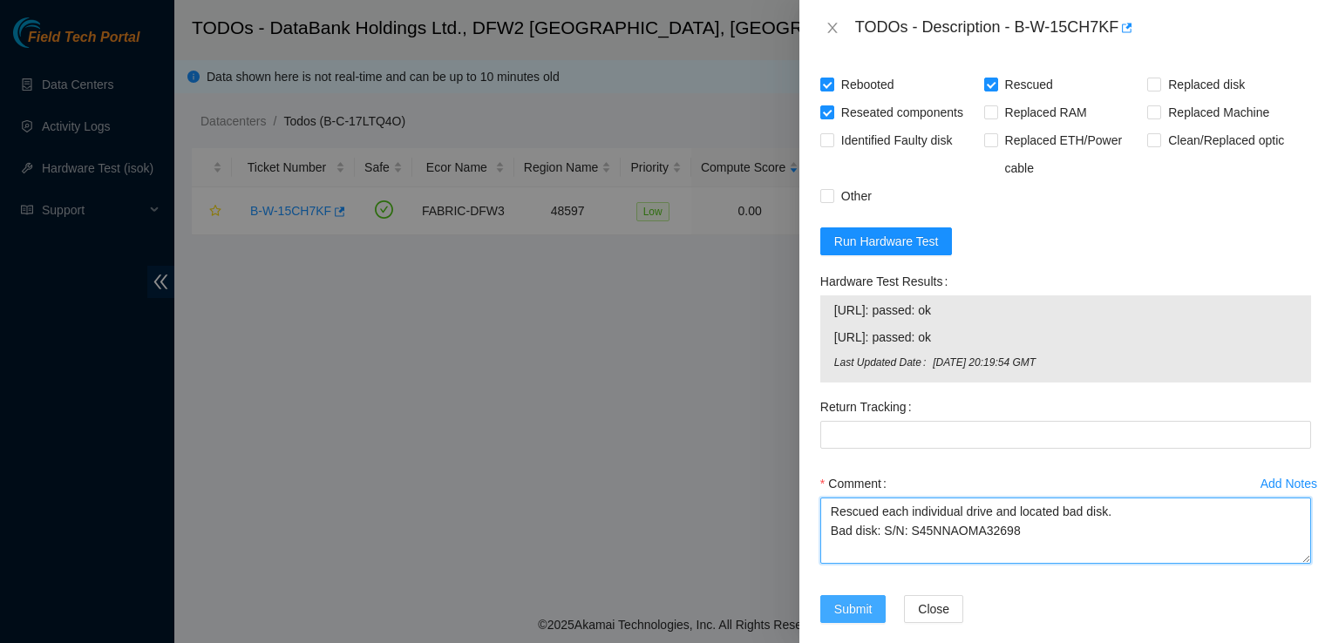
type textarea "Rescued each individual drive and located bad disk. Bad disk: S/N: S45NNAOMA326…"
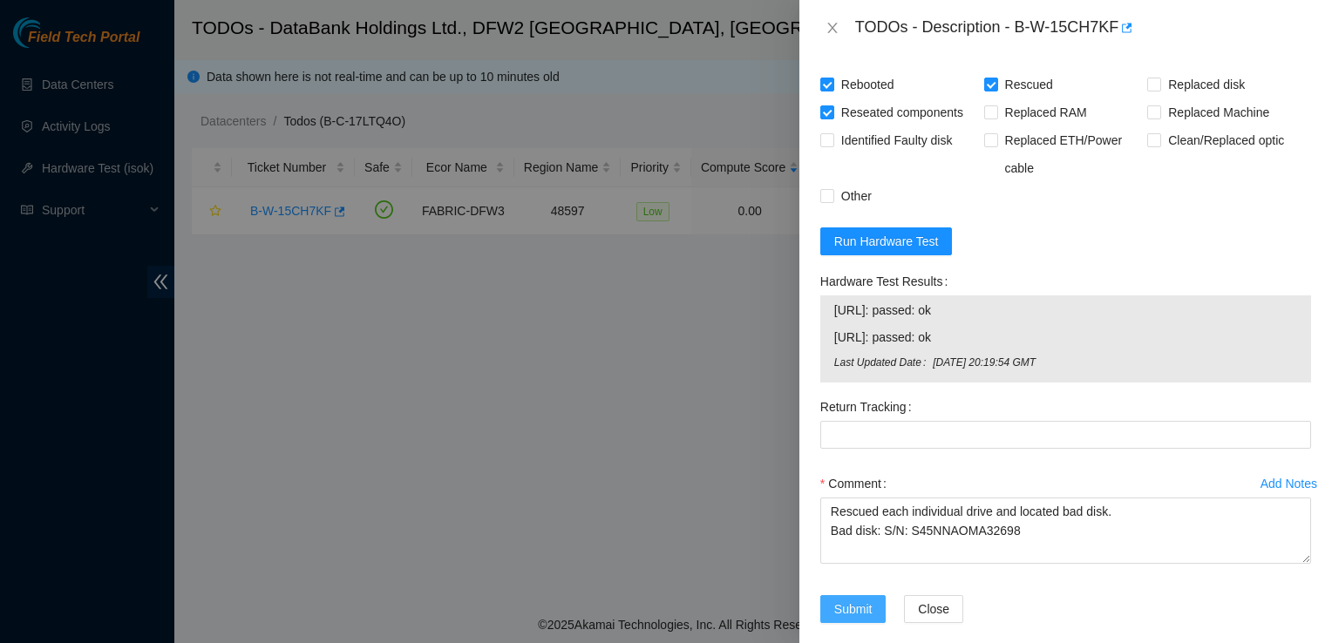
click at [835, 600] on span "Submit" at bounding box center [853, 609] width 38 height 19
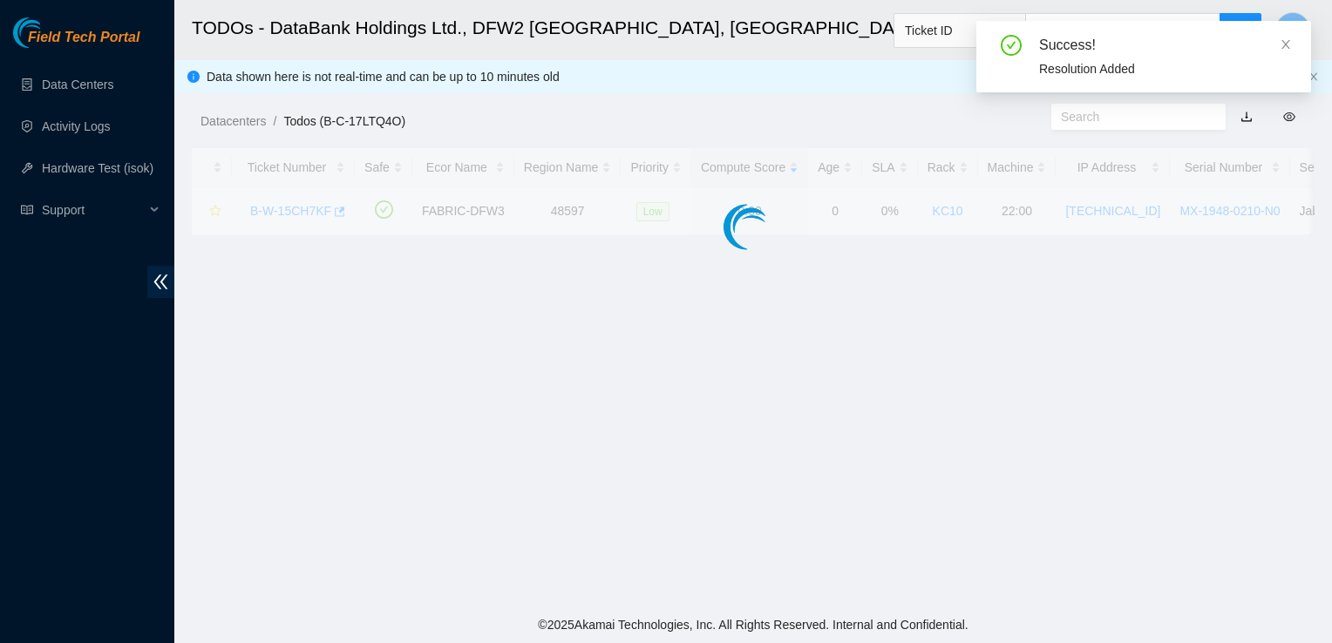
scroll to position [440, 0]
